Goal: Task Accomplishment & Management: Complete application form

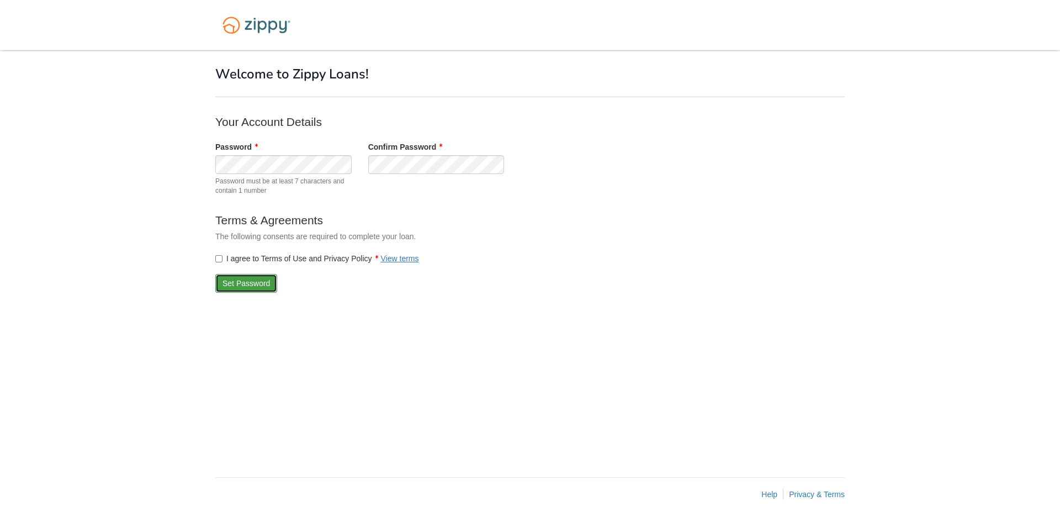
click at [232, 282] on button "Set Password" at bounding box center [246, 283] width 62 height 19
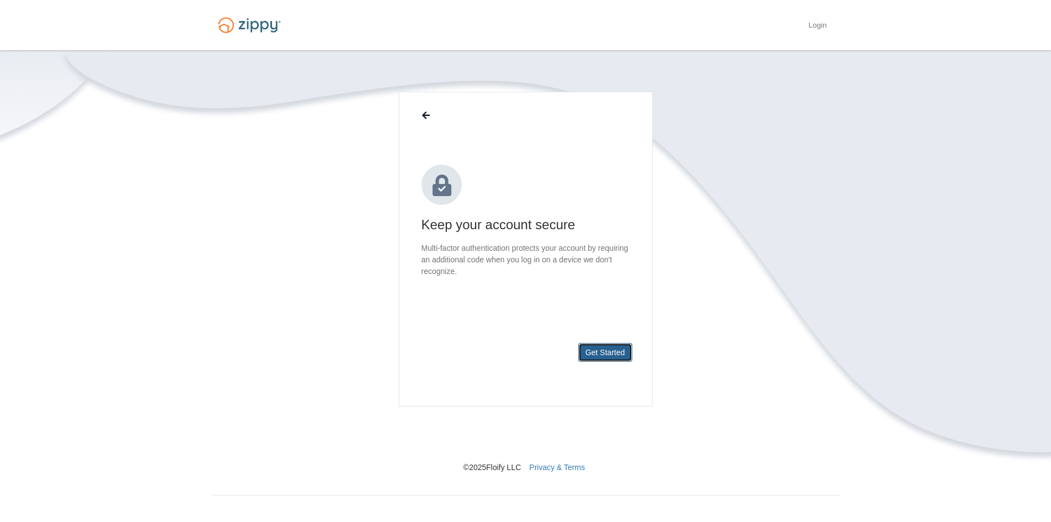
click at [603, 349] on button "Get Started" at bounding box center [605, 352] width 54 height 19
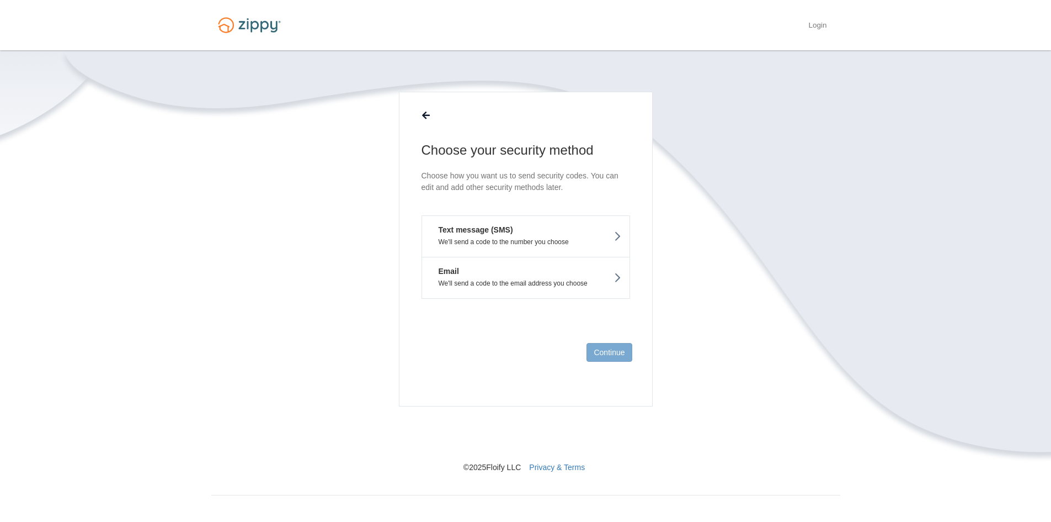
click at [573, 279] on button "Email We'll send a code to the email address you choose" at bounding box center [526, 278] width 209 height 42
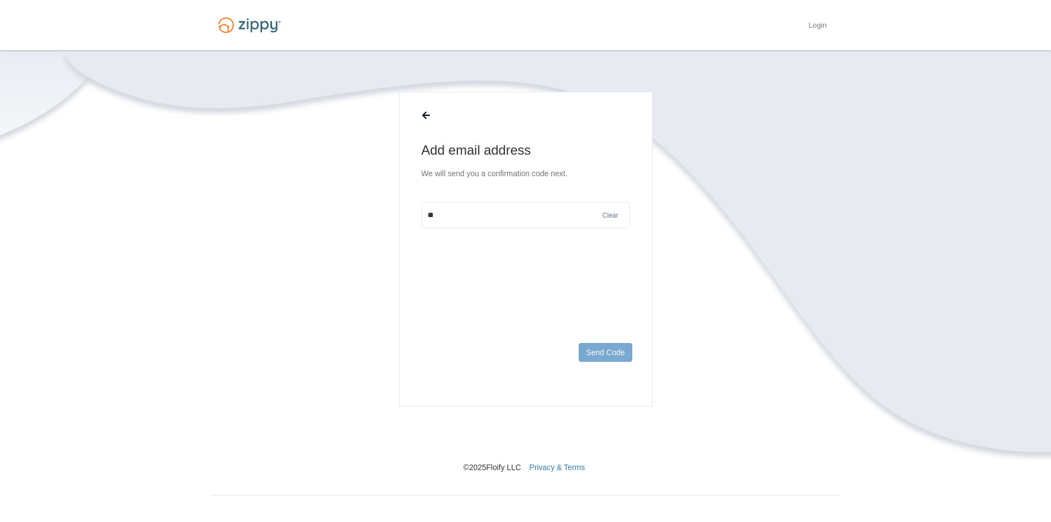
type input "*"
click at [419, 114] on button at bounding box center [426, 115] width 21 height 19
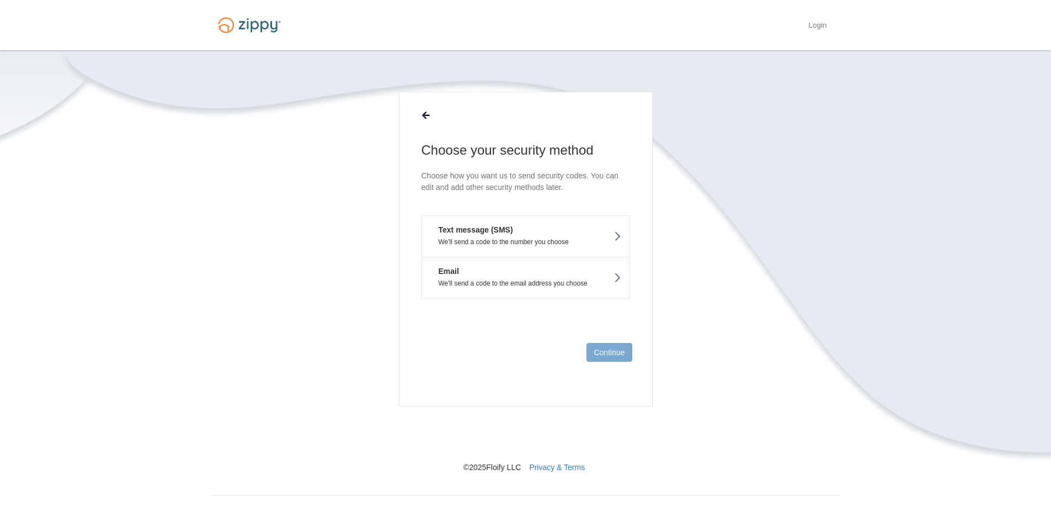
click at [503, 224] on button "Text message (SMS) We'll send a code to the number you choose" at bounding box center [526, 235] width 209 height 41
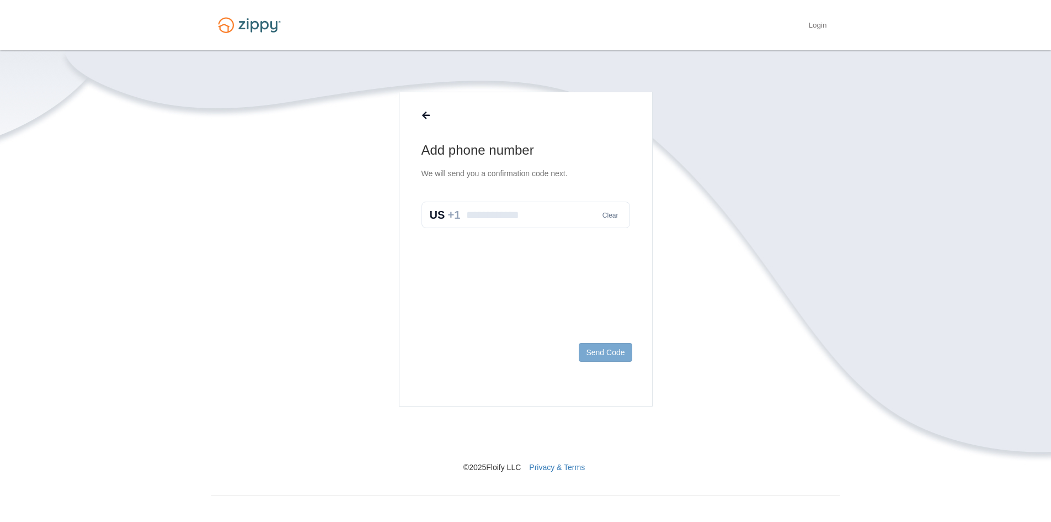
click at [503, 224] on input "text" at bounding box center [526, 214] width 209 height 26
type input "**********"
click at [606, 352] on button "Send Code" at bounding box center [605, 352] width 53 height 19
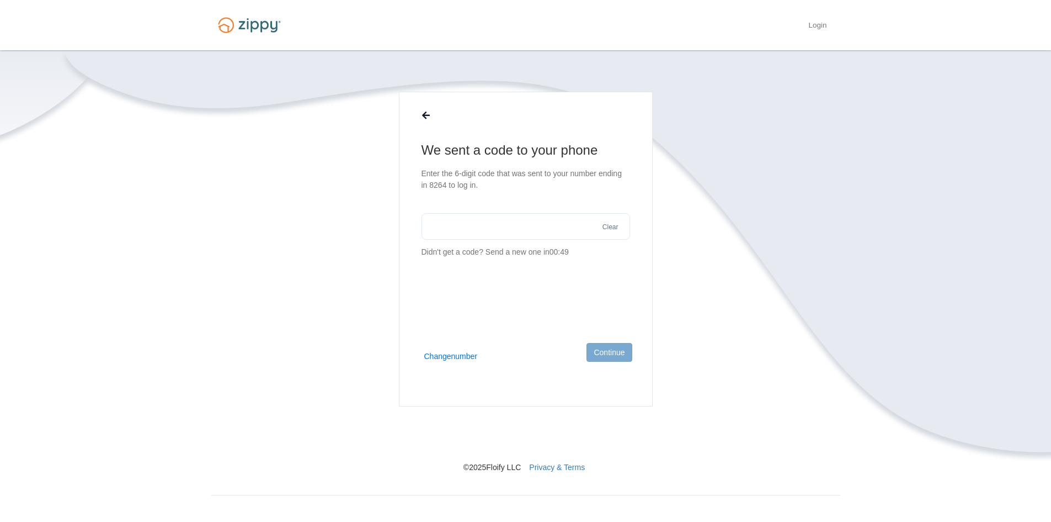
click at [486, 226] on input "text" at bounding box center [526, 226] width 209 height 26
type input "******"
click at [614, 347] on button "Continue" at bounding box center [609, 352] width 45 height 19
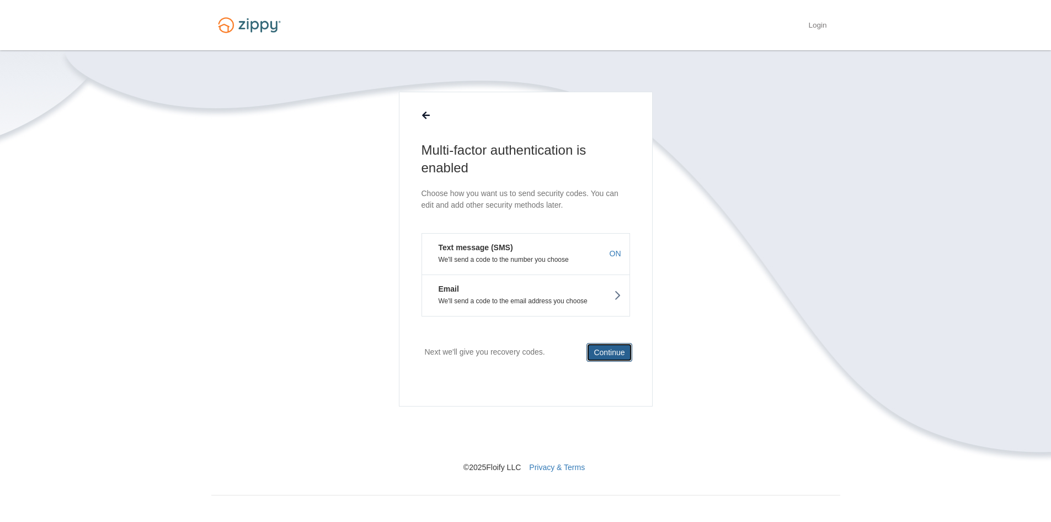
click at [606, 350] on button "Continue" at bounding box center [609, 352] width 45 height 19
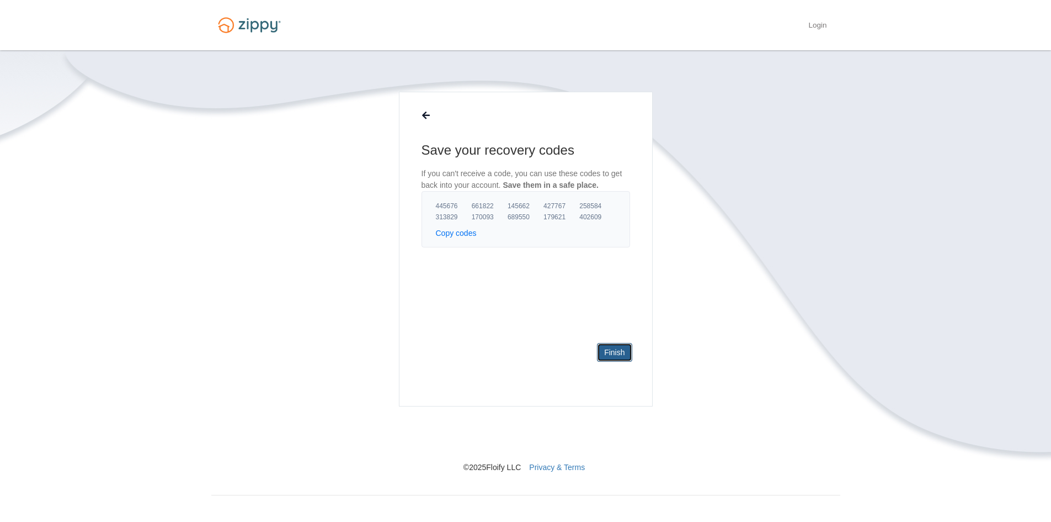
click at [622, 352] on link "Finish" at bounding box center [614, 352] width 35 height 19
